Goal: Navigation & Orientation: Understand site structure

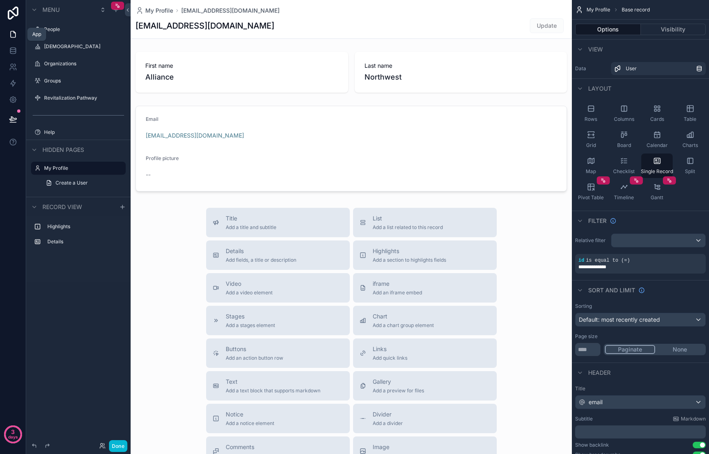
click at [12, 32] on icon at bounding box center [13, 34] width 8 height 8
click at [12, 120] on icon at bounding box center [13, 119] width 8 height 8
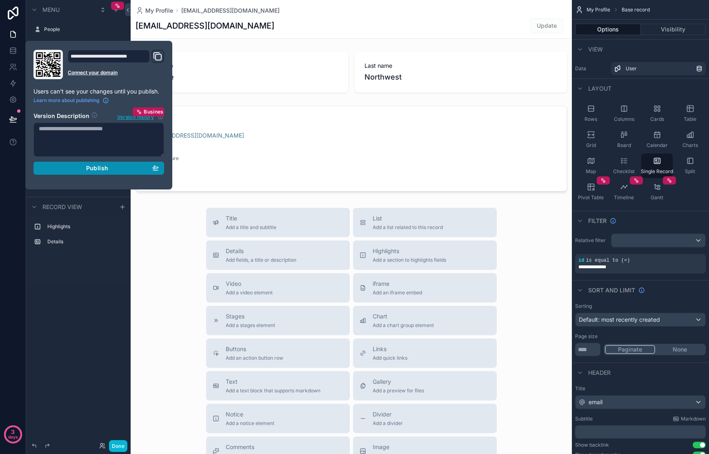
click at [100, 168] on span "Publish" at bounding box center [97, 167] width 22 height 7
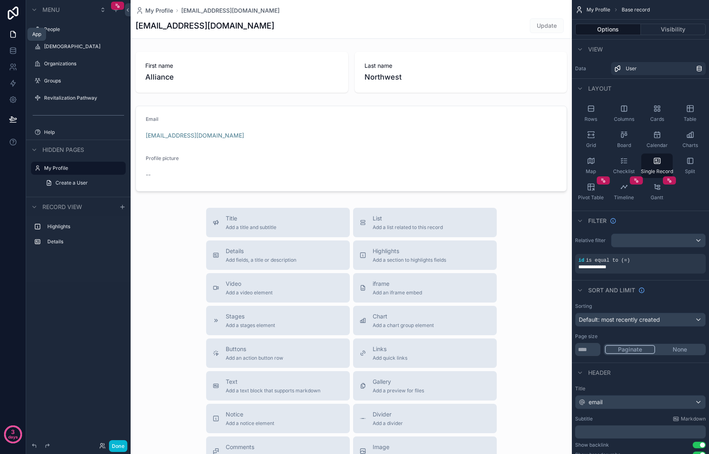
click at [11, 35] on icon at bounding box center [13, 34] width 8 height 8
click at [118, 447] on button "Done" at bounding box center [118, 446] width 18 height 12
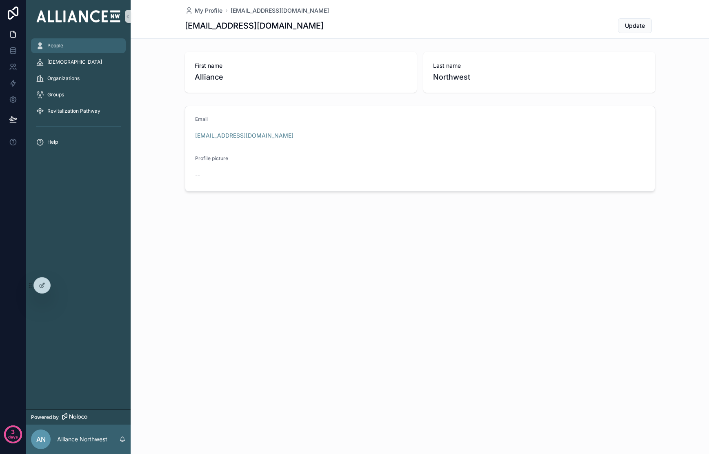
click at [80, 43] on div "People" at bounding box center [78, 45] width 85 height 13
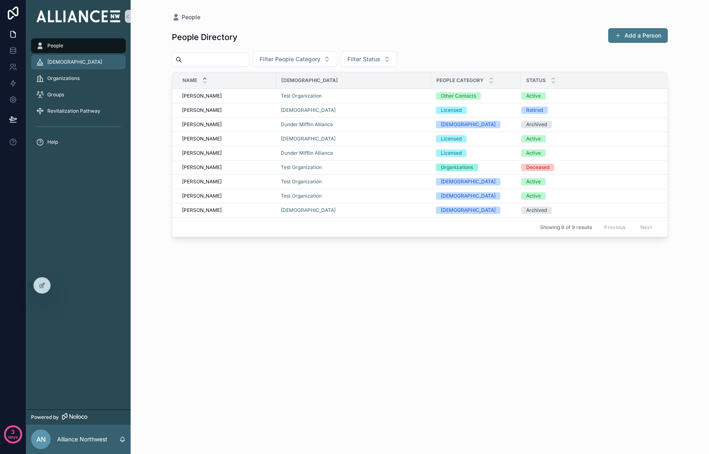
click at [76, 55] on div "[DEMOGRAPHIC_DATA]" at bounding box center [78, 61] width 85 height 13
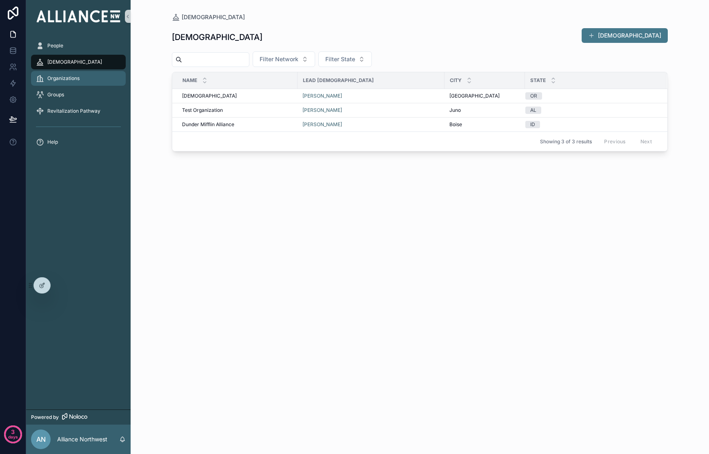
click at [63, 75] on span "Organizations" at bounding box center [63, 78] width 32 height 7
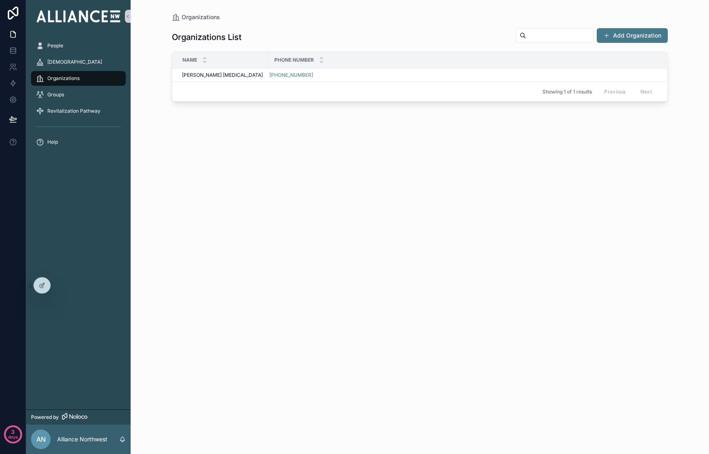
click at [61, 86] on div "Groups" at bounding box center [78, 94] width 104 height 16
click at [60, 97] on span "Groups" at bounding box center [55, 94] width 17 height 7
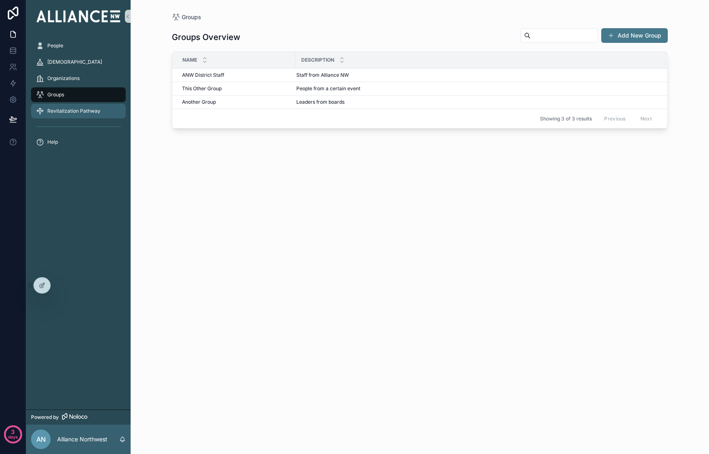
click at [63, 114] on div "Revitalization Pathway" at bounding box center [78, 110] width 85 height 13
